Goal: Download file/media

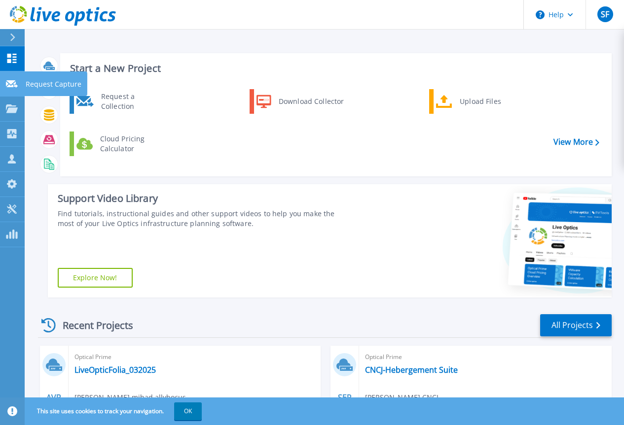
click at [12, 83] on icon at bounding box center [12, 83] width 12 height 7
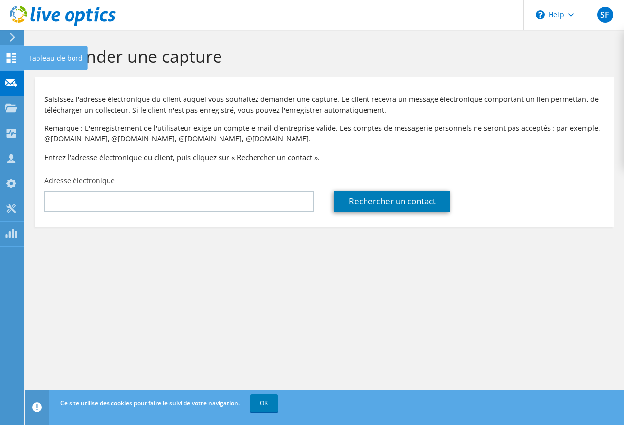
click at [9, 58] on icon at bounding box center [11, 57] width 12 height 9
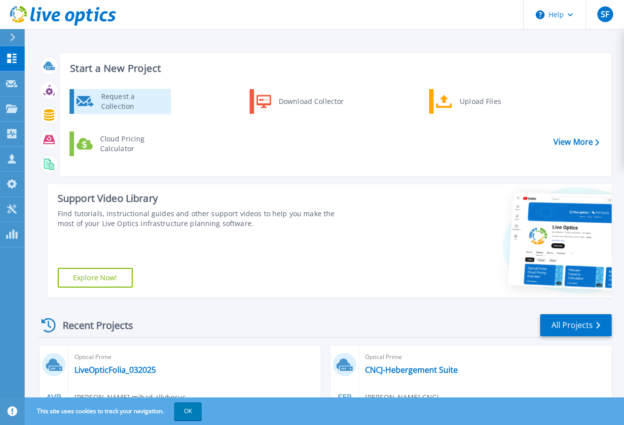
click at [156, 105] on div "Request a Collection" at bounding box center [132, 102] width 72 height 20
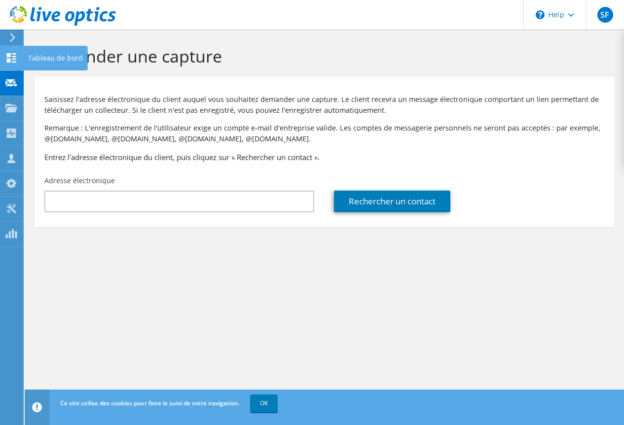
click at [11, 60] on icon at bounding box center [11, 57] width 12 height 9
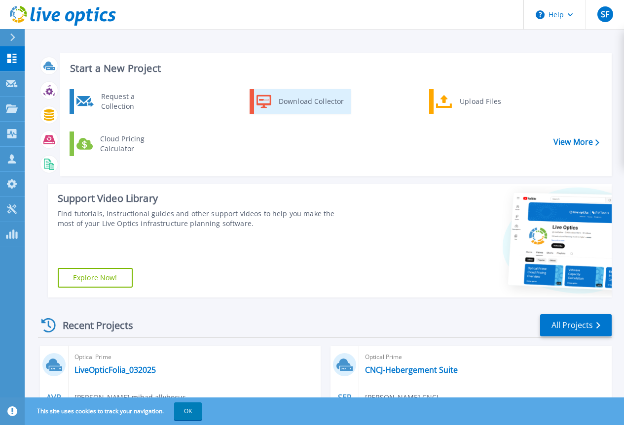
click at [304, 105] on div "Download Collector" at bounding box center [311, 102] width 74 height 20
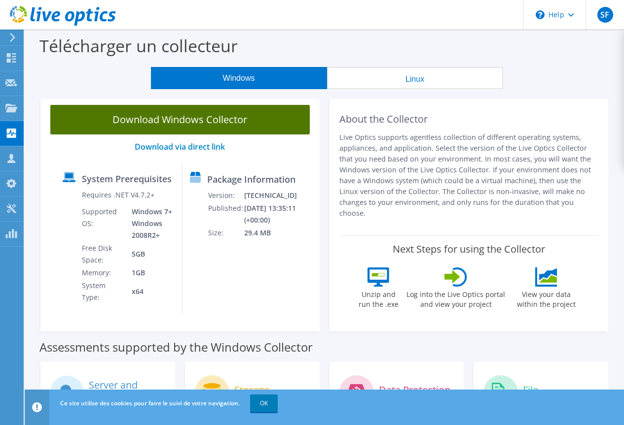
click at [169, 118] on link "Download Windows Collector" at bounding box center [179, 120] width 259 height 30
